Goal: Transaction & Acquisition: Obtain resource

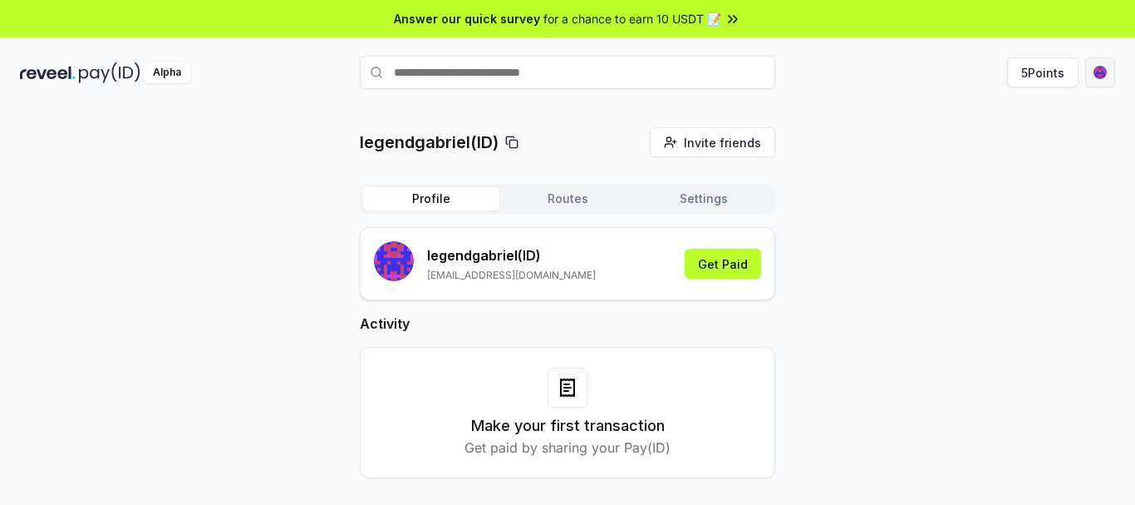
click at [1086, 66] on html "Answer our quick survey for a chance to earn 10 USDT 📝 Alpha 5 Points legendgab…" at bounding box center [567, 252] width 1135 height 505
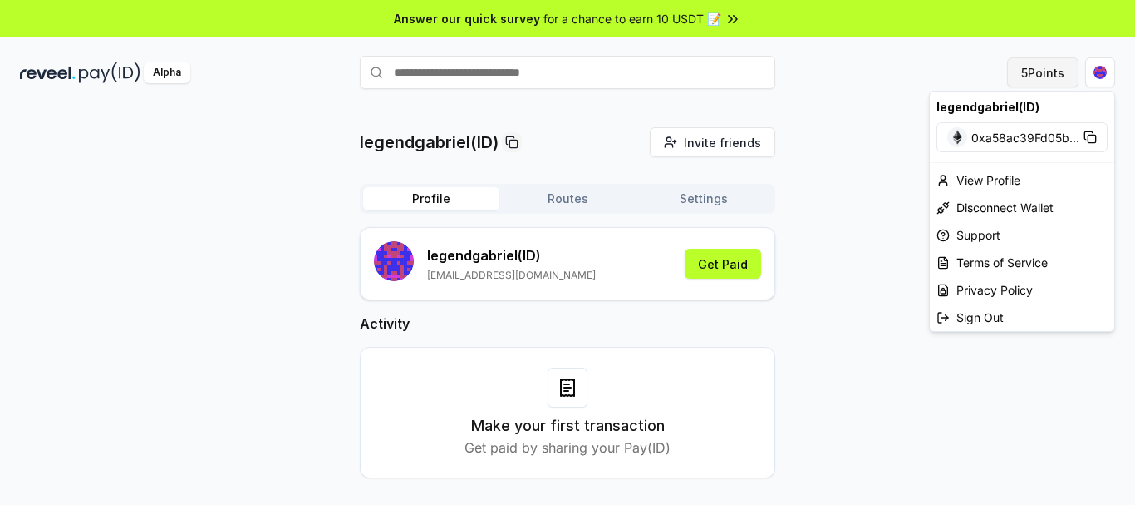
click at [1046, 69] on html "Answer our quick survey for a chance to earn 10 USDT 📝 Alpha 5 Points legendgab…" at bounding box center [567, 252] width 1135 height 505
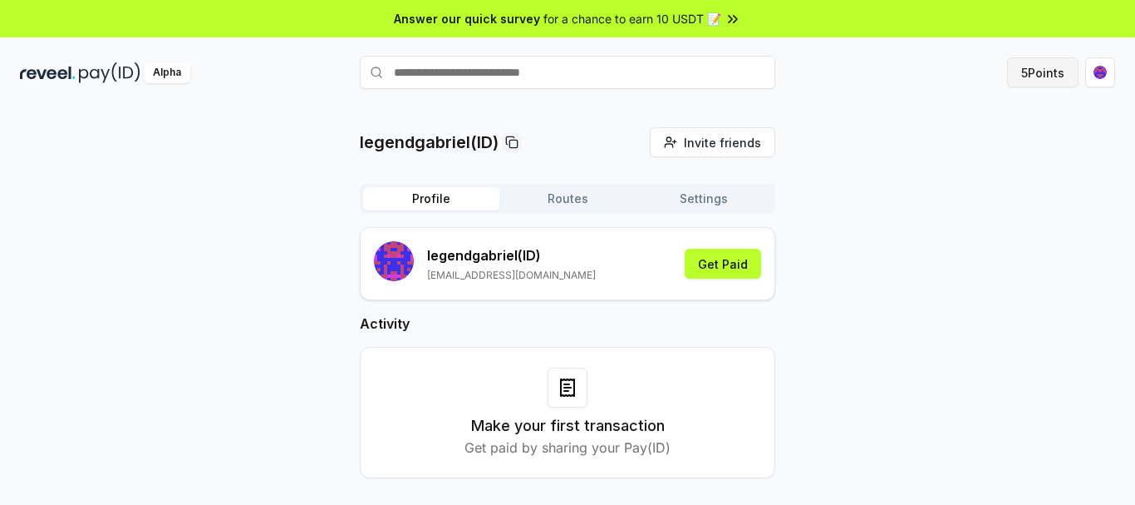
click at [1046, 69] on button "5 Points" at bounding box center [1042, 72] width 71 height 30
click at [1091, 71] on html "Answer our quick survey for a chance to earn 10 USDT 📝 Alpha 5 Points legendgab…" at bounding box center [567, 252] width 1135 height 505
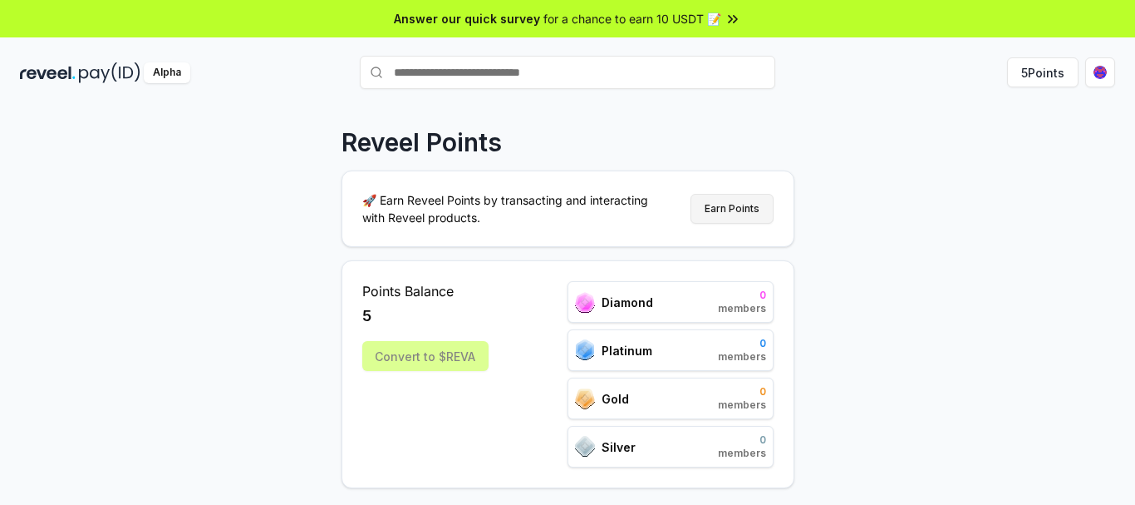
click at [748, 208] on button "Earn Points" at bounding box center [732, 209] width 83 height 30
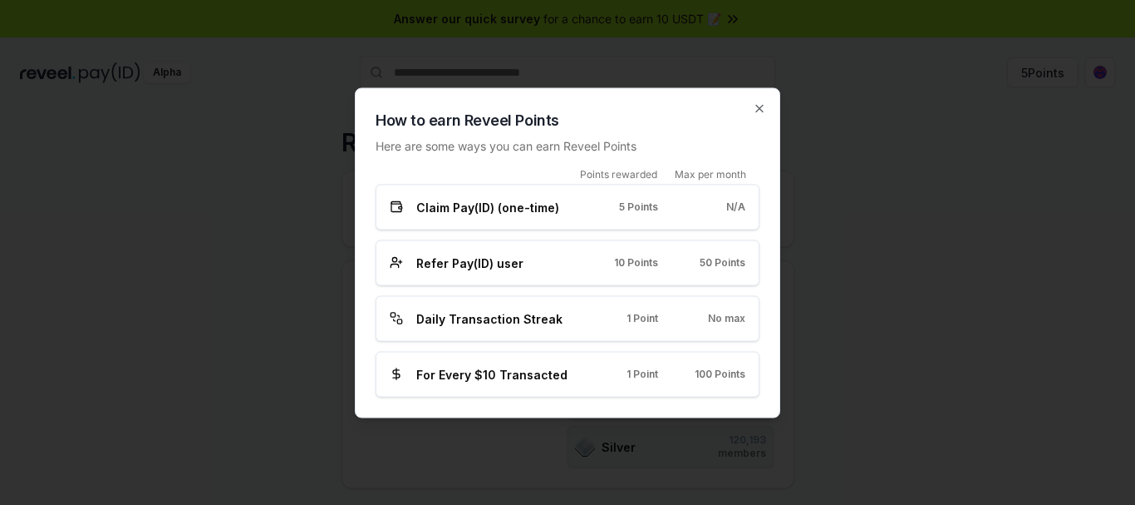
click at [710, 323] on span "No max" at bounding box center [726, 318] width 37 height 13
click at [488, 325] on span "Daily Transaction Streak" at bounding box center [489, 317] width 146 height 17
click at [482, 321] on span "Daily Transaction Streak" at bounding box center [489, 317] width 146 height 17
drag, startPoint x: 482, startPoint y: 321, endPoint x: 443, endPoint y: 307, distance: 41.5
click at [480, 318] on span "Daily Transaction Streak" at bounding box center [489, 317] width 146 height 17
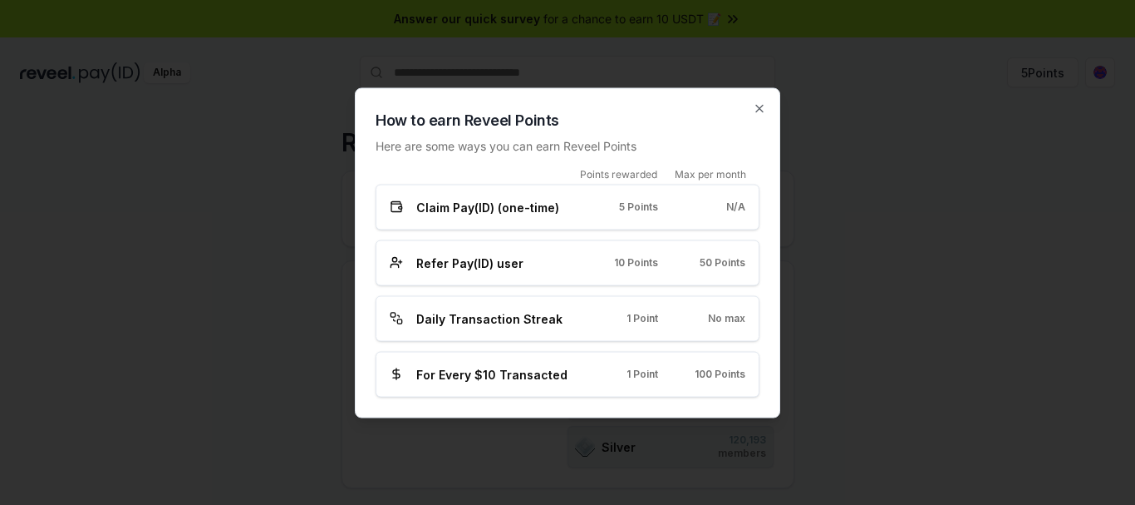
click at [404, 372] on div "For Every $10 Transacted" at bounding box center [480, 373] width 181 height 17
click at [404, 369] on div "For Every $10 Transacted" at bounding box center [480, 373] width 181 height 17
drag, startPoint x: 404, startPoint y: 369, endPoint x: 410, endPoint y: 311, distance: 58.5
click at [404, 367] on div "For Every $10 Transacted" at bounding box center [480, 373] width 181 height 17
click at [761, 109] on icon "button" at bounding box center [759, 107] width 13 height 13
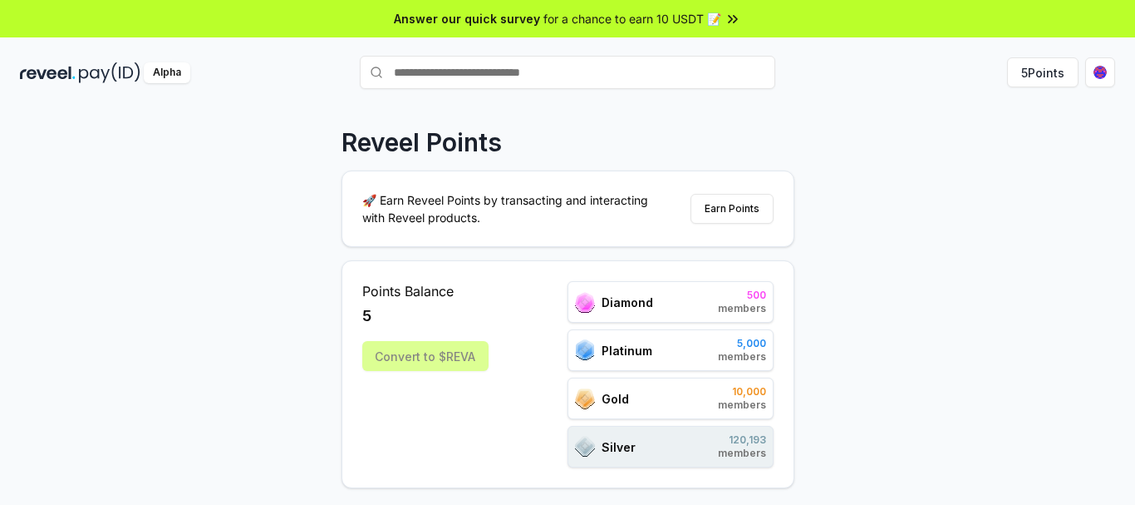
click at [440, 357] on div "Convert to $REVA" at bounding box center [425, 356] width 126 height 30
click at [44, 66] on img at bounding box center [48, 72] width 56 height 21
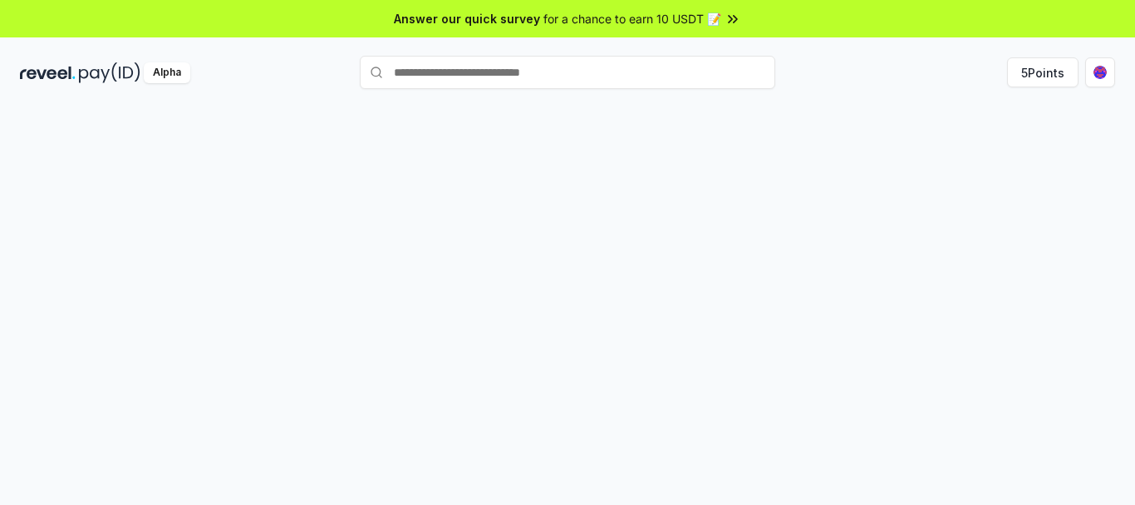
click at [52, 76] on img at bounding box center [48, 72] width 56 height 21
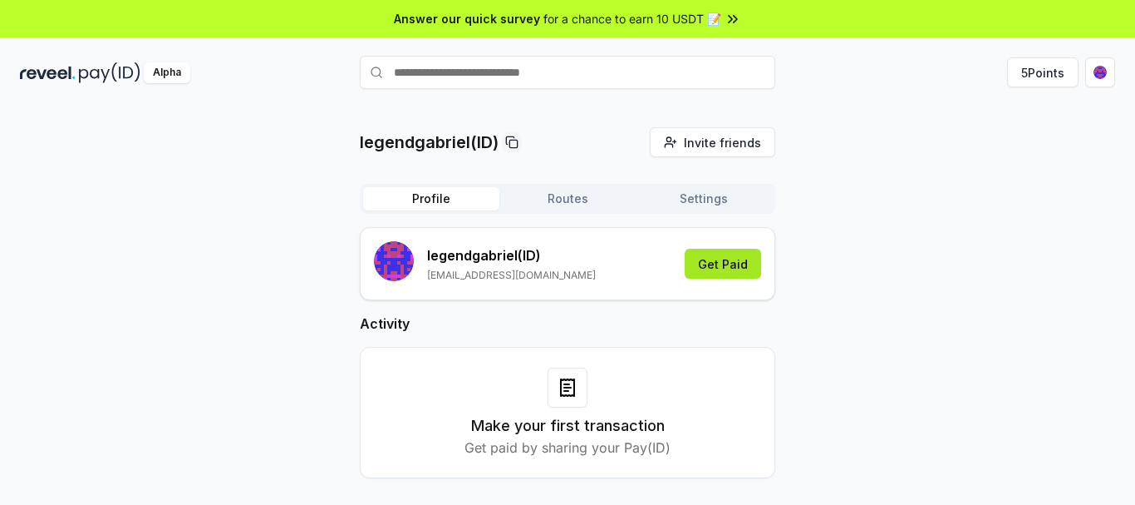
click at [698, 261] on button "Get Paid" at bounding box center [723, 264] width 76 height 30
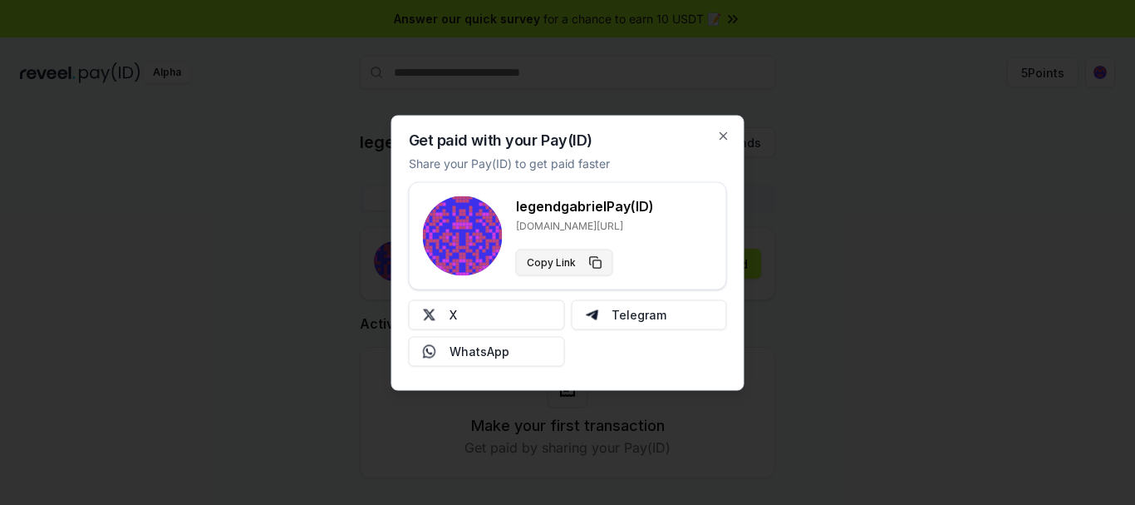
click at [571, 270] on button "Copy Link" at bounding box center [564, 262] width 97 height 27
click at [1, 357] on div at bounding box center [567, 252] width 1135 height 505
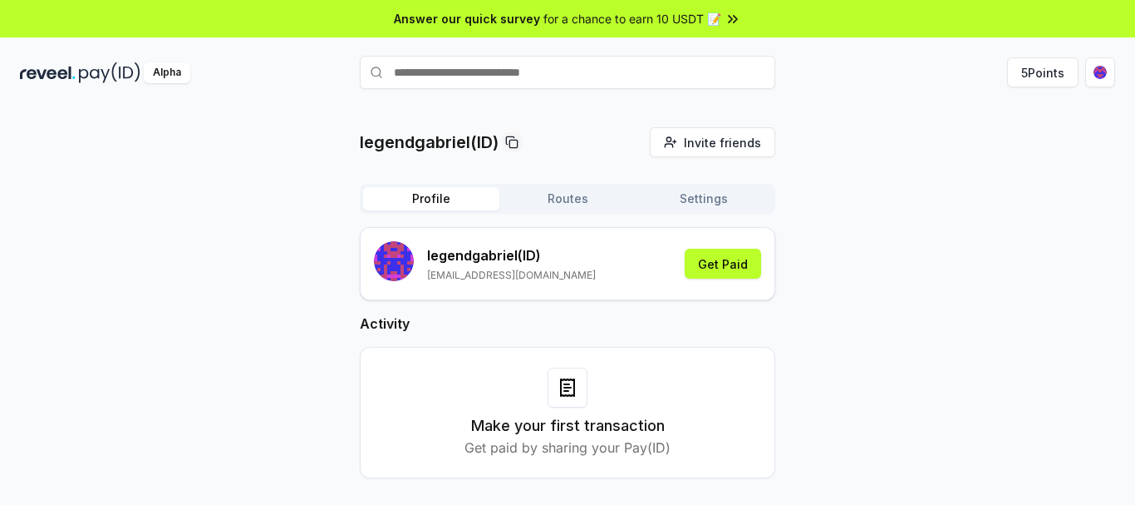
click at [582, 195] on button "Routes" at bounding box center [568, 198] width 136 height 23
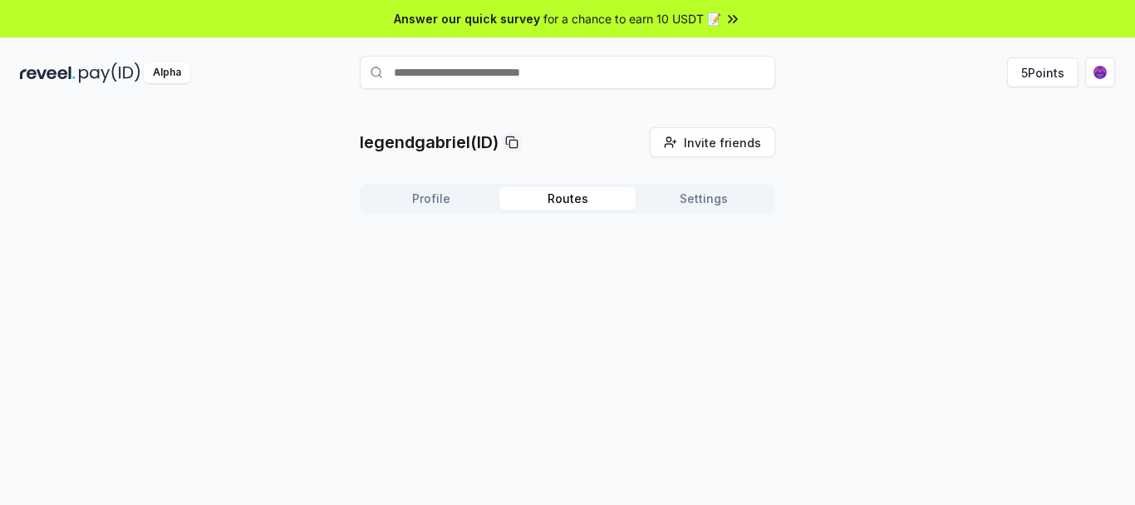
click at [679, 199] on button "Settings" at bounding box center [704, 198] width 136 height 23
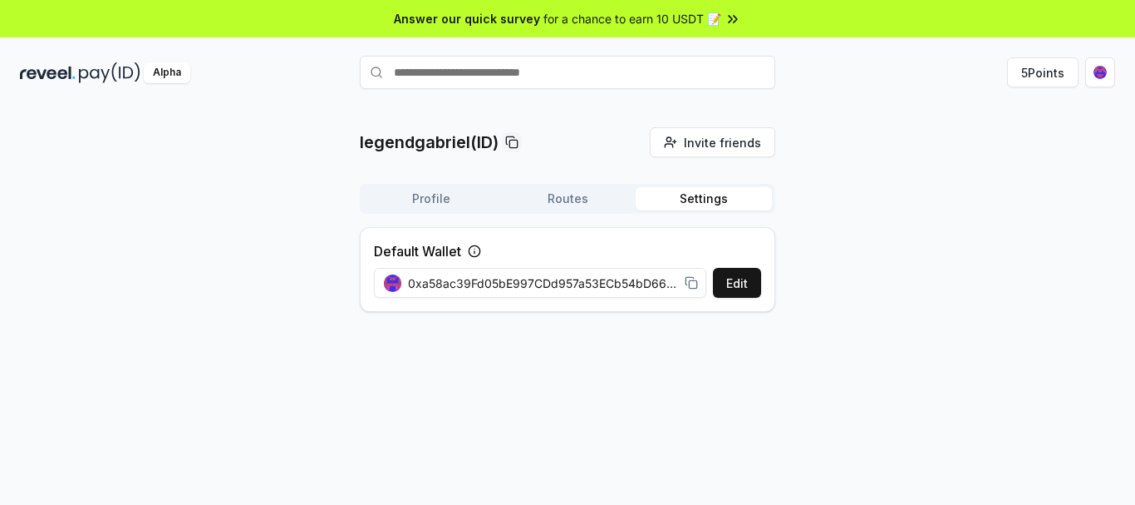
click at [680, 199] on button "Settings" at bounding box center [704, 198] width 136 height 23
click at [582, 186] on div "Profile Routes Settings" at bounding box center [568, 199] width 416 height 30
click at [586, 199] on button "Routes" at bounding box center [568, 198] width 136 height 23
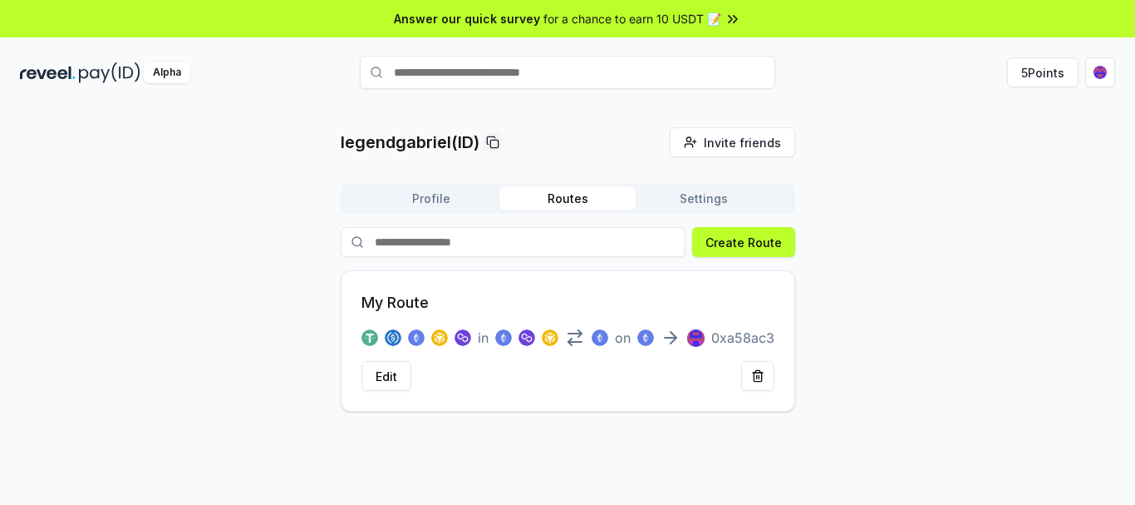
click at [417, 217] on div "Profile Routes Settings Create Route My Route in on 0xa58ac3 Edit" at bounding box center [568, 298] width 455 height 228
click at [419, 199] on button "Profile" at bounding box center [431, 198] width 136 height 23
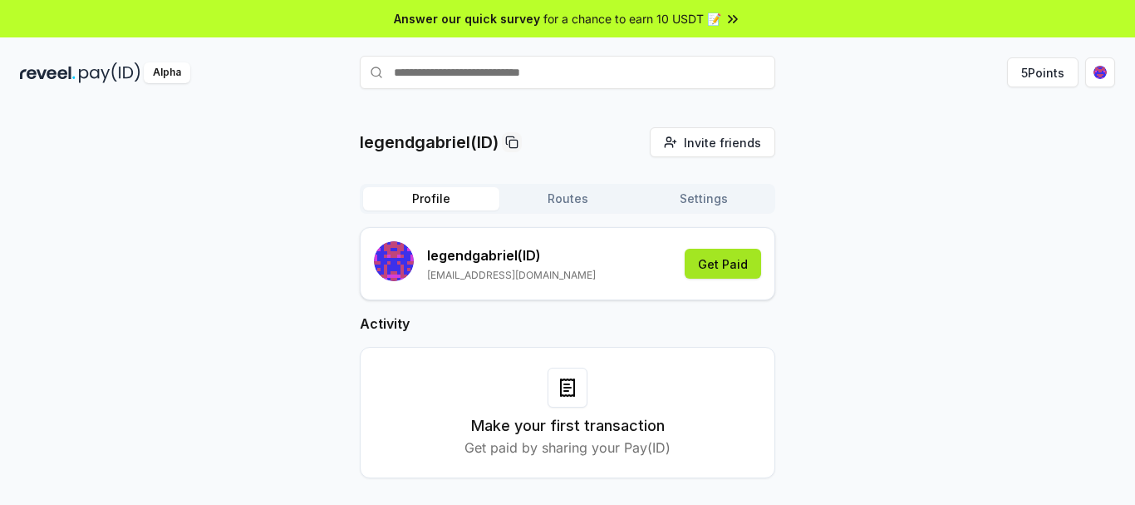
click at [718, 255] on button "Get Paid" at bounding box center [723, 264] width 76 height 30
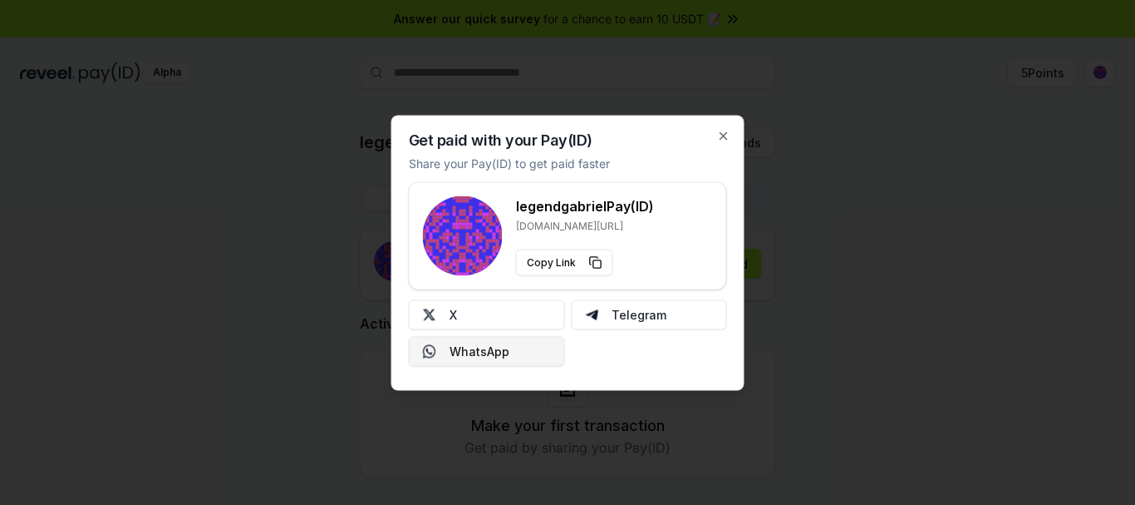
click at [524, 347] on button "WhatsApp" at bounding box center [487, 351] width 156 height 30
click at [721, 130] on icon "button" at bounding box center [723, 135] width 13 height 13
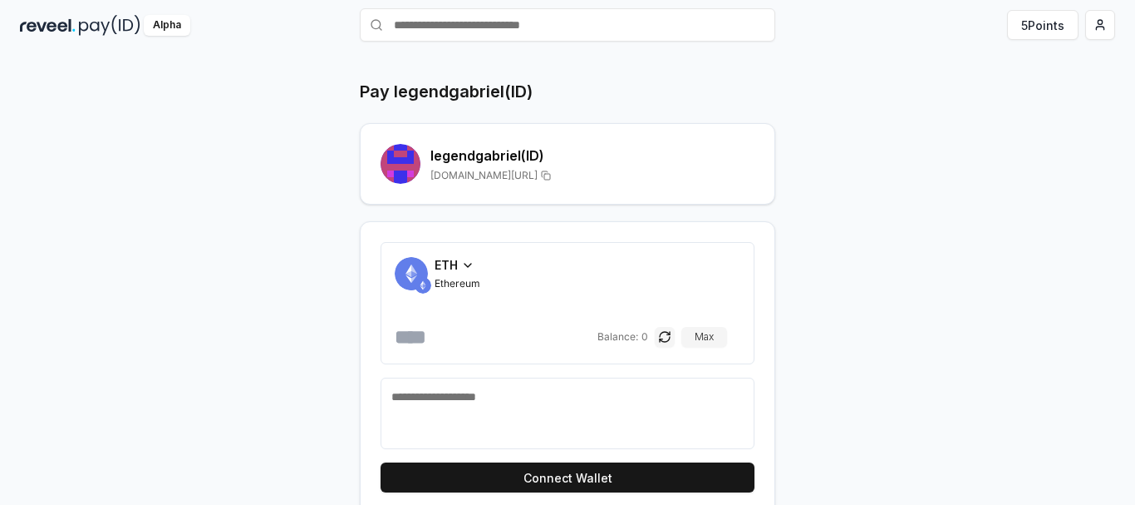
scroll to position [69, 0]
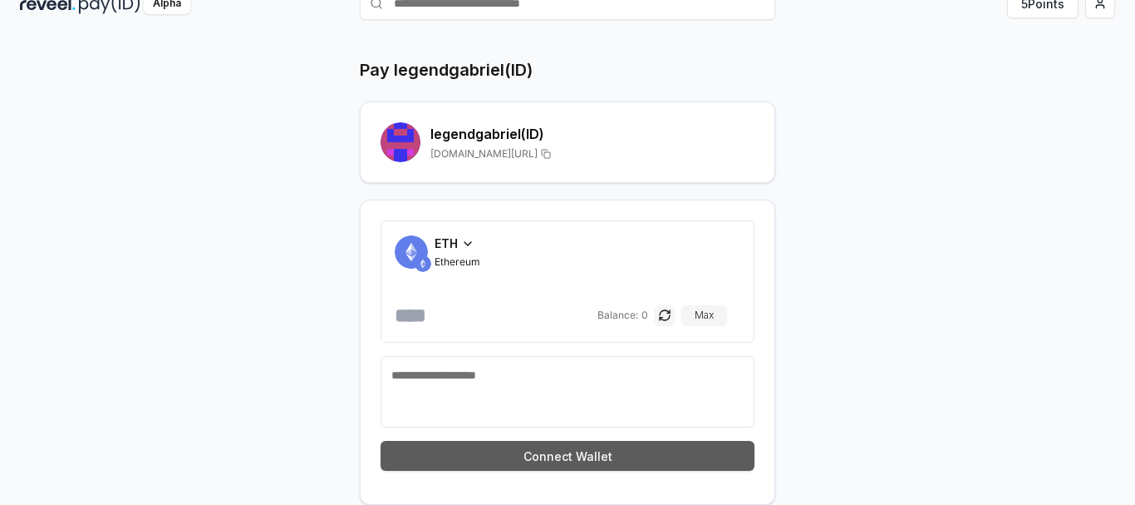
click at [505, 457] on button "Connect Wallet" at bounding box center [568, 456] width 374 height 30
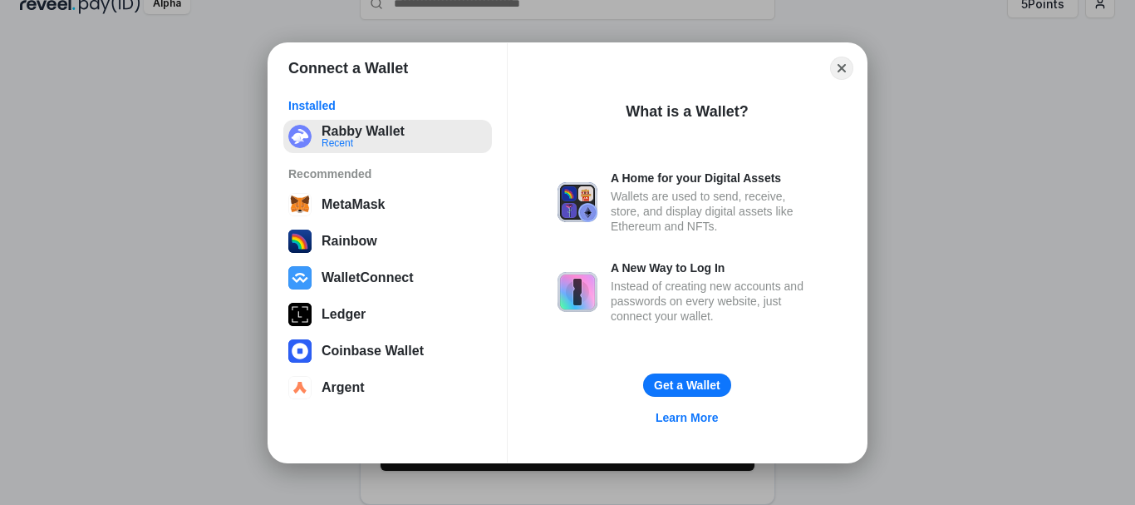
click at [332, 135] on button "Rabby Wallet Recent" at bounding box center [387, 136] width 209 height 33
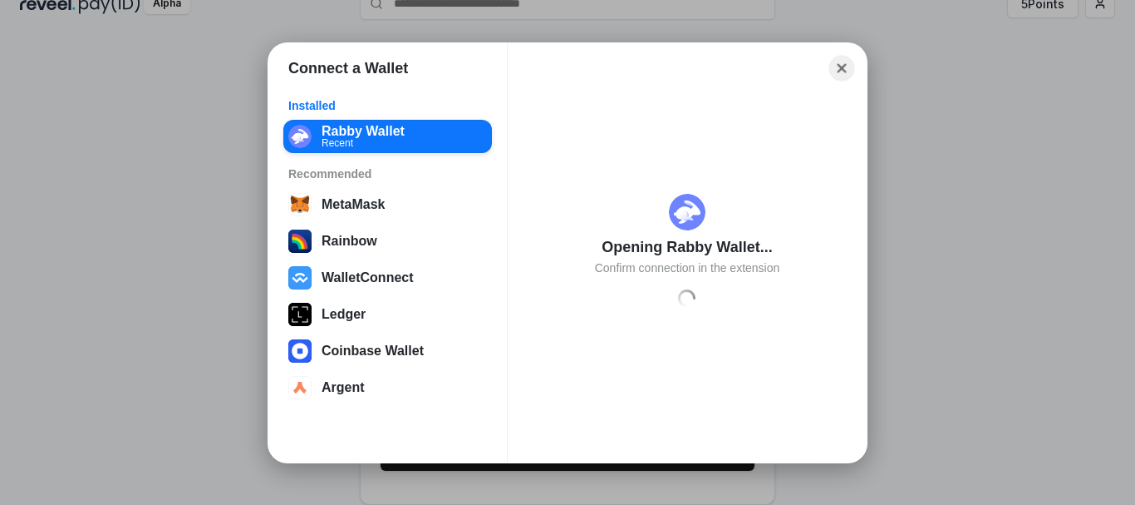
click at [836, 64] on button "Close" at bounding box center [843, 68] width 26 height 26
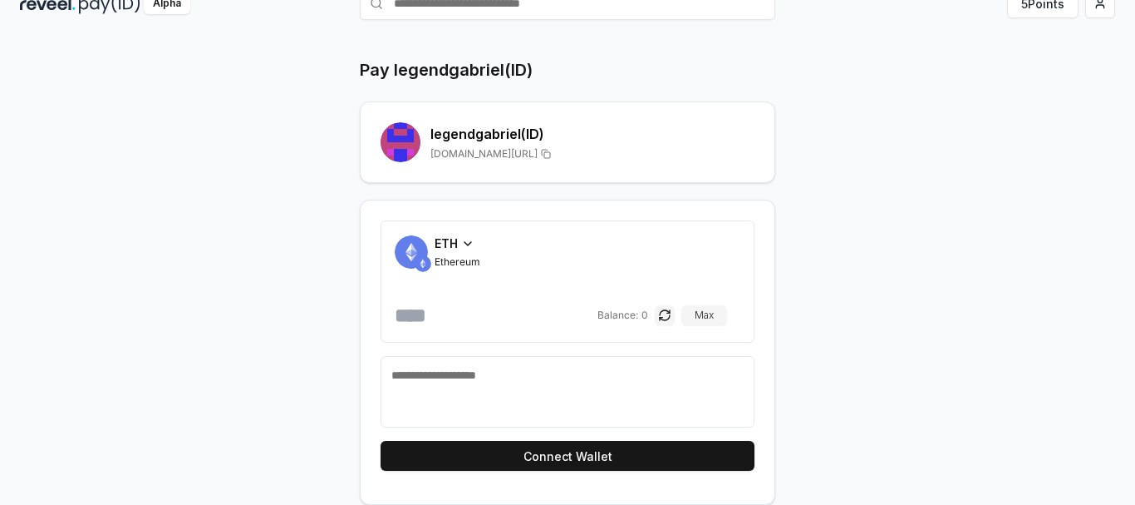
click at [437, 320] on input "number" at bounding box center [494, 315] width 199 height 27
click at [460, 380] on textarea at bounding box center [567, 392] width 352 height 50
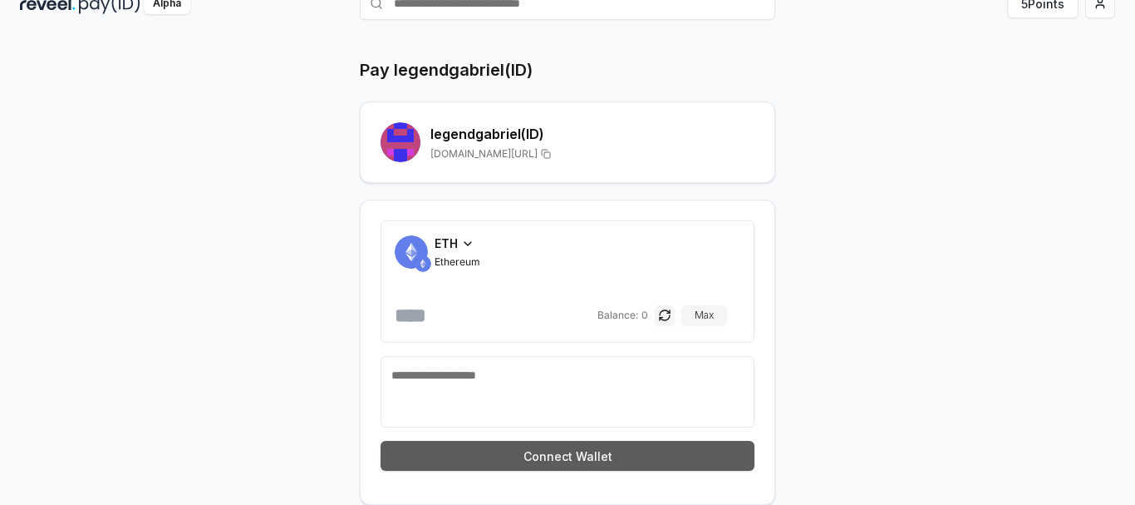
click at [601, 459] on button "Connect Wallet" at bounding box center [568, 456] width 374 height 30
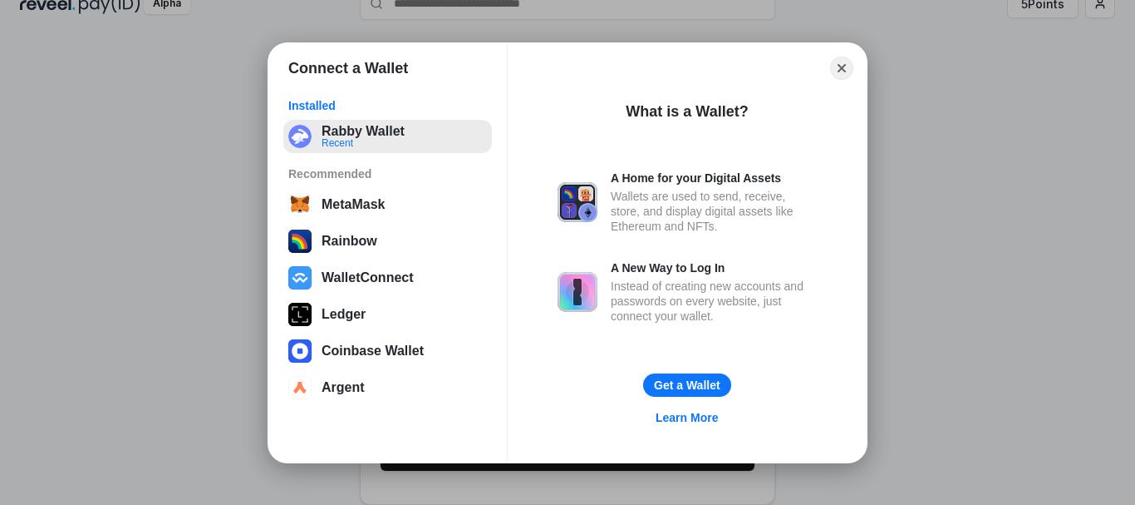
click at [388, 151] on button "Rabby Wallet Recent" at bounding box center [387, 136] width 209 height 33
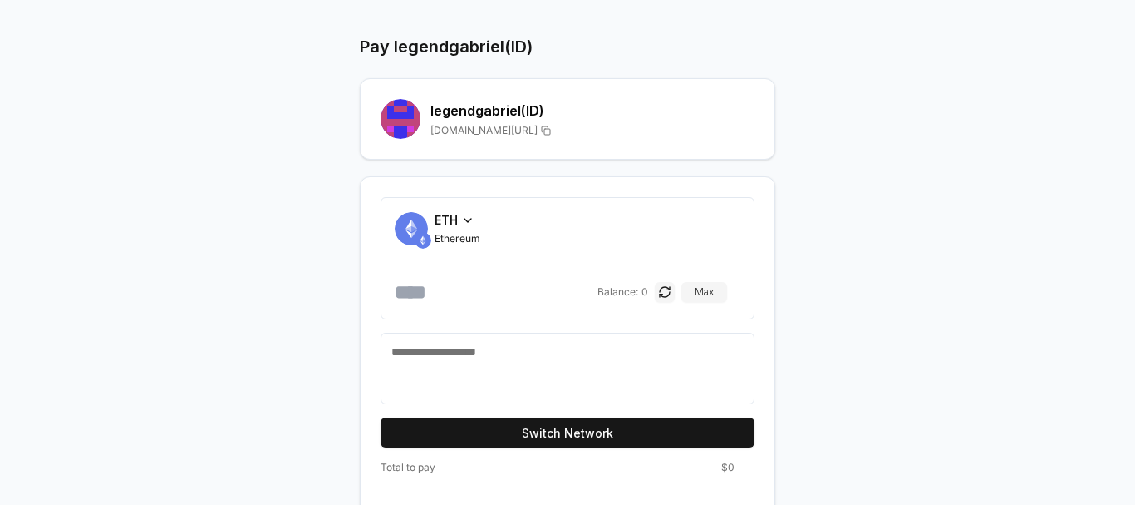
scroll to position [102, 0]
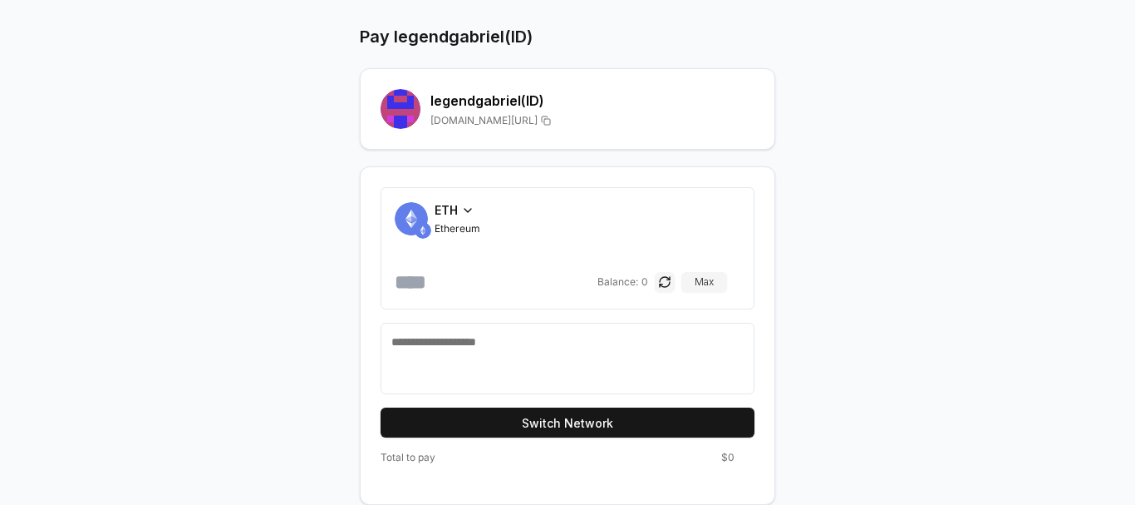
click at [416, 280] on input "number" at bounding box center [494, 281] width 199 height 27
type input "*"
click at [519, 353] on textarea at bounding box center [567, 358] width 352 height 50
type textarea "*"
click at [523, 406] on form "ETH Ethereum * Balance: 0 Max Switch Network" at bounding box center [568, 312] width 374 height 250
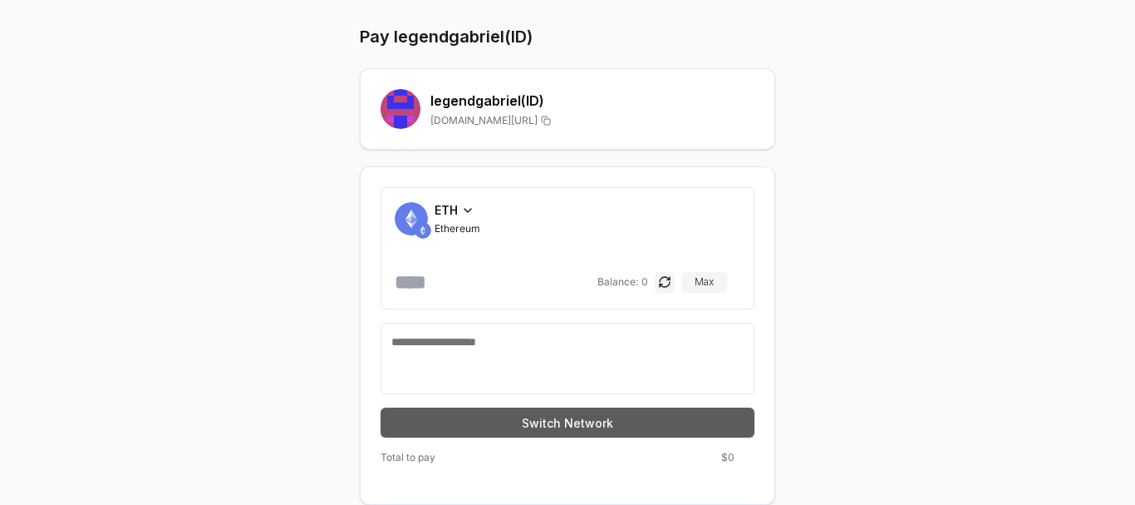
click at [525, 416] on button "Switch Network" at bounding box center [568, 422] width 374 height 30
click at [598, 435] on button "Switch Network" at bounding box center [568, 422] width 374 height 30
click at [598, 425] on button "Switch Network" at bounding box center [568, 422] width 374 height 30
click at [598, 424] on button "Switch Network" at bounding box center [568, 422] width 374 height 30
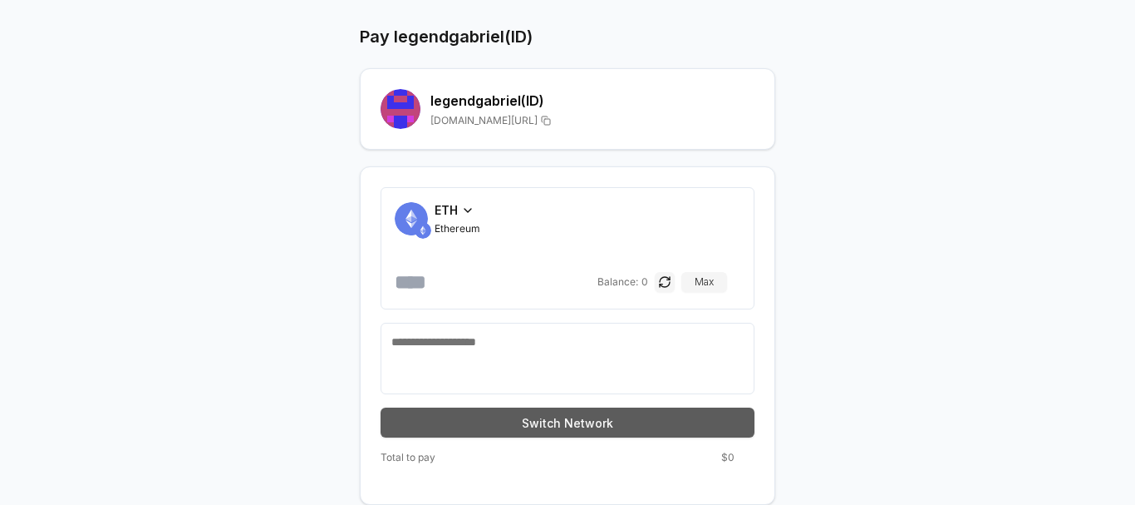
click at [544, 408] on button "Switch Network" at bounding box center [568, 422] width 374 height 30
click at [452, 418] on button "Switch Network" at bounding box center [568, 422] width 374 height 30
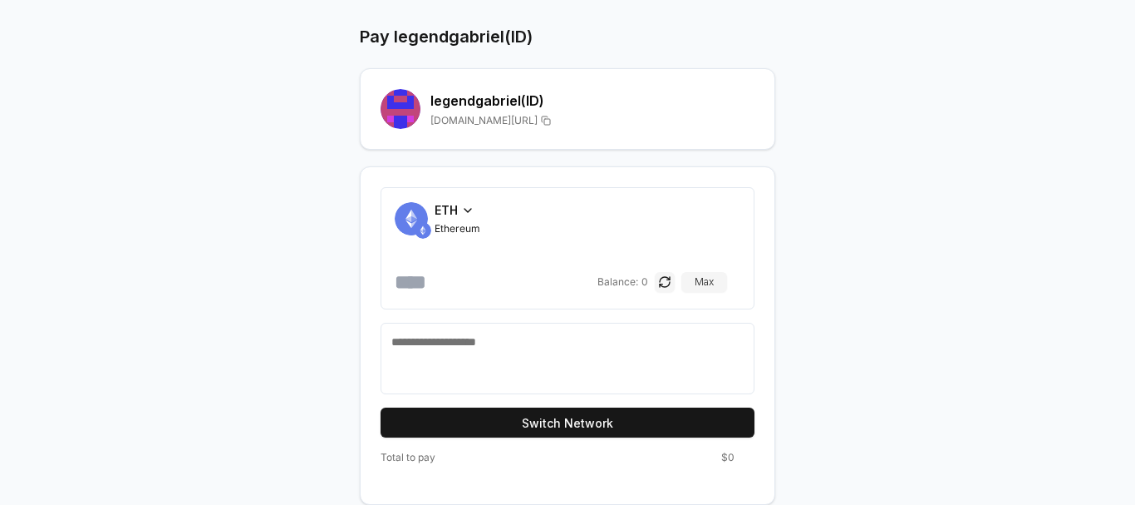
click at [426, 215] on img at bounding box center [411, 218] width 33 height 33
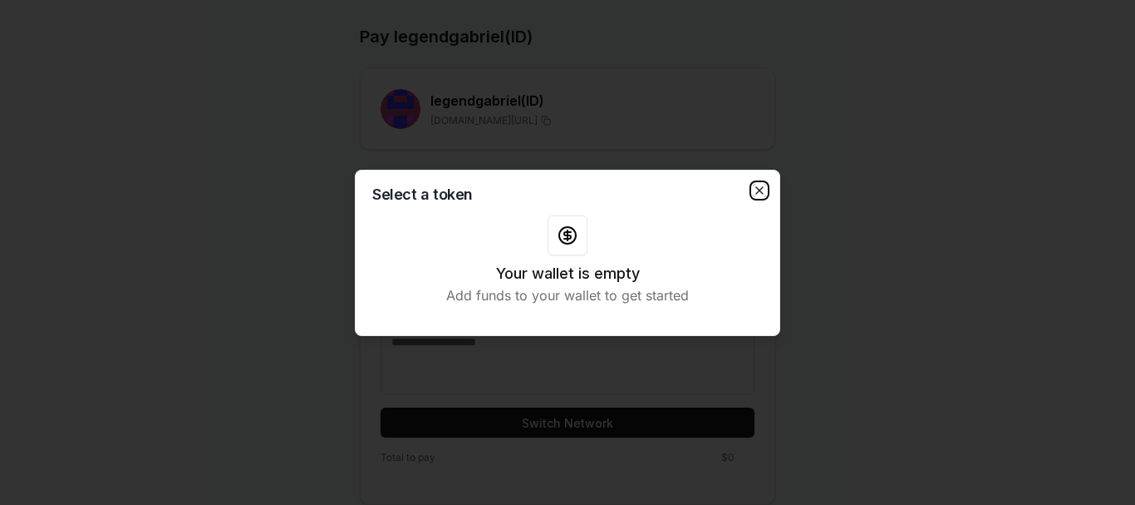
click at [754, 190] on icon "button" at bounding box center [759, 190] width 13 height 13
